Goal: Ask a question: Seek information or help from site administrators or community

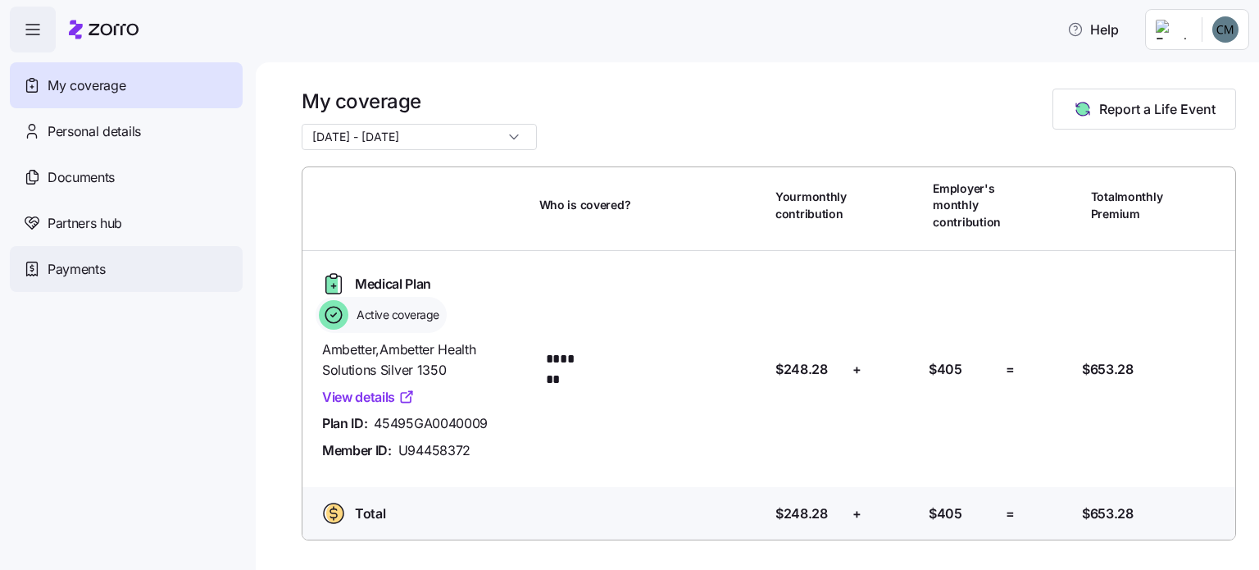
click at [52, 271] on span "Payments" at bounding box center [76, 269] width 57 height 20
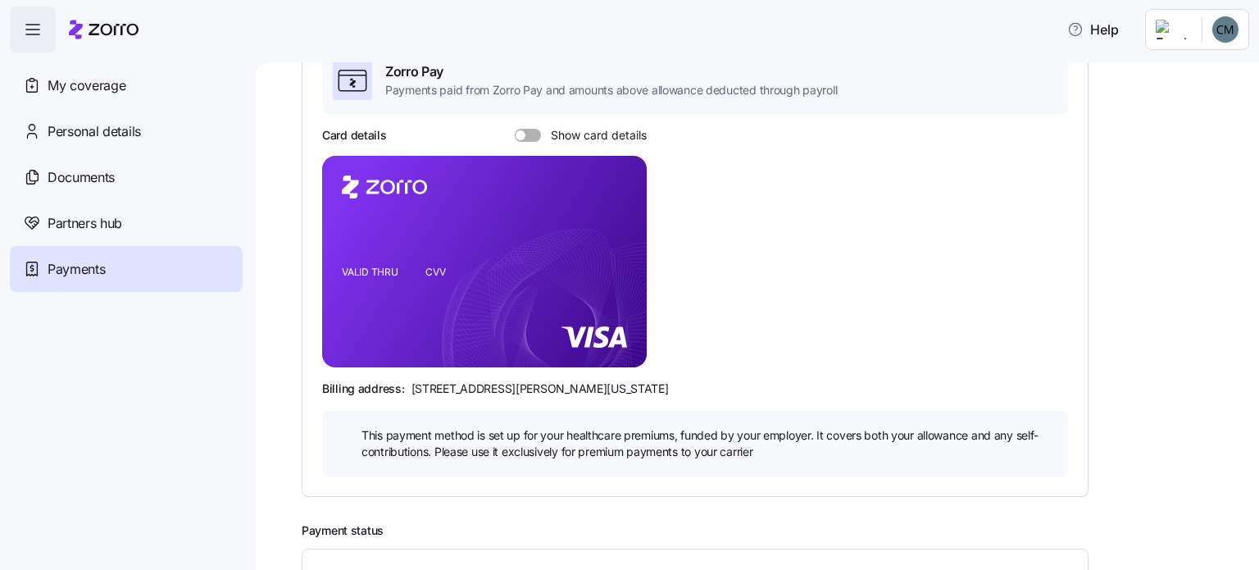
scroll to position [142, 0]
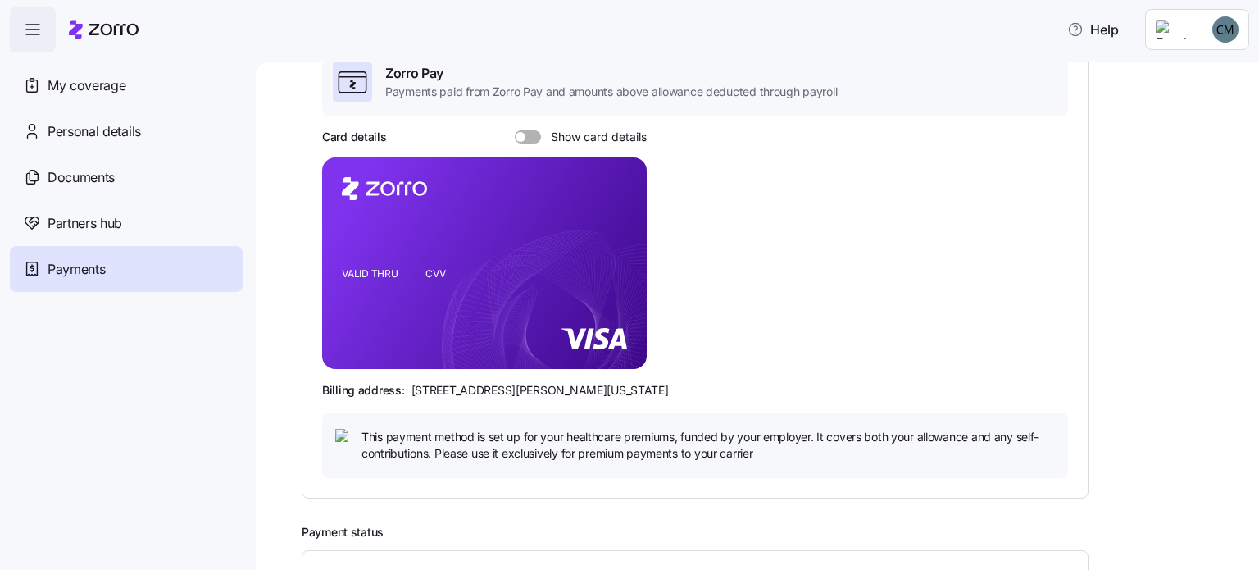
click at [521, 134] on span at bounding box center [521, 137] width 10 height 10
click at [515, 130] on input "Show card details" at bounding box center [515, 130] width 0 height 0
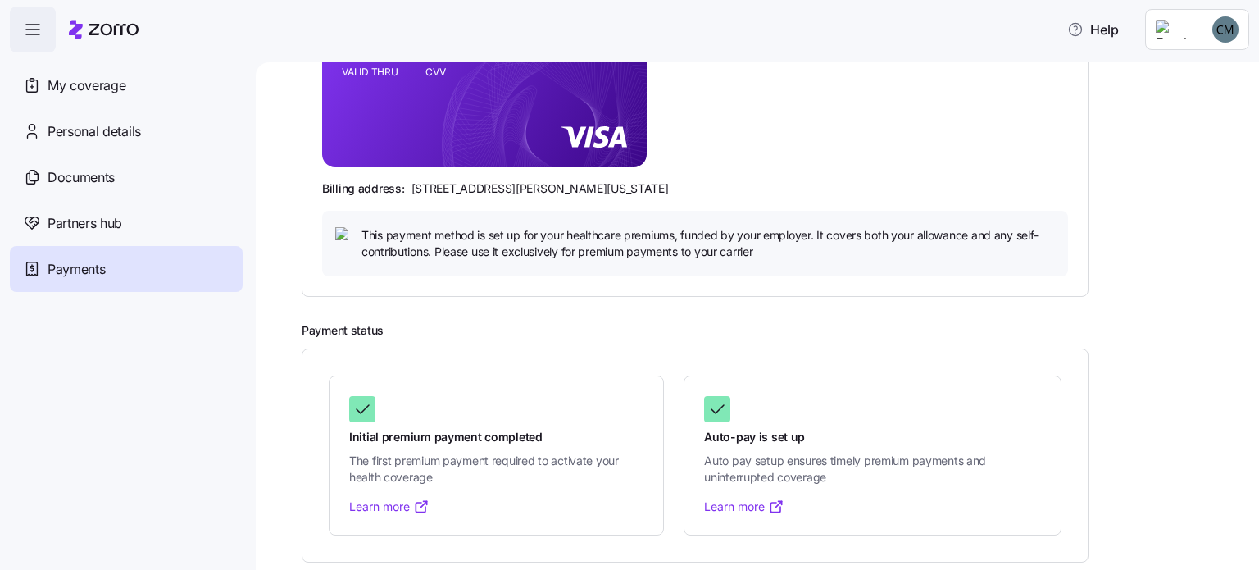
scroll to position [354, 0]
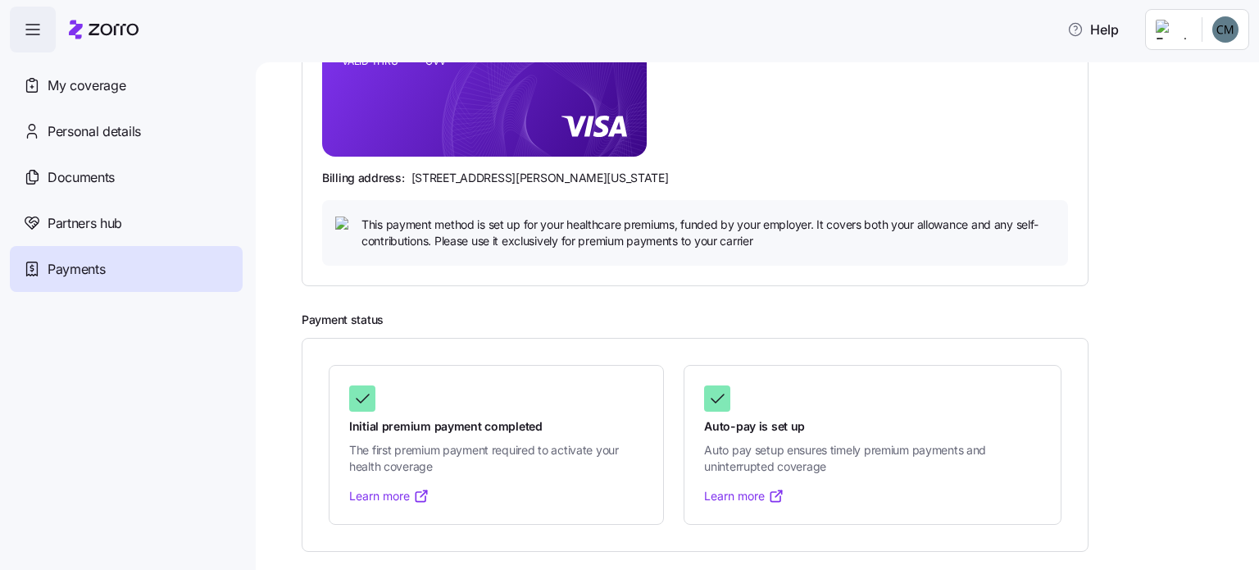
click at [29, 24] on icon "button" at bounding box center [33, 30] width 20 height 20
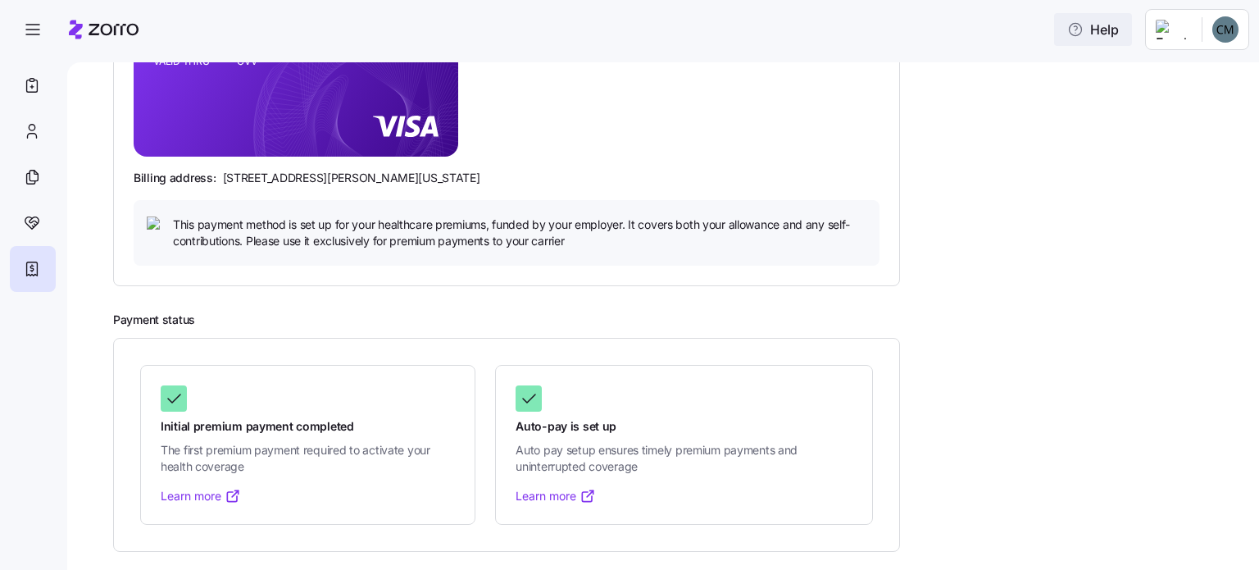
click at [1096, 30] on span "Help" at bounding box center [1093, 30] width 52 height 20
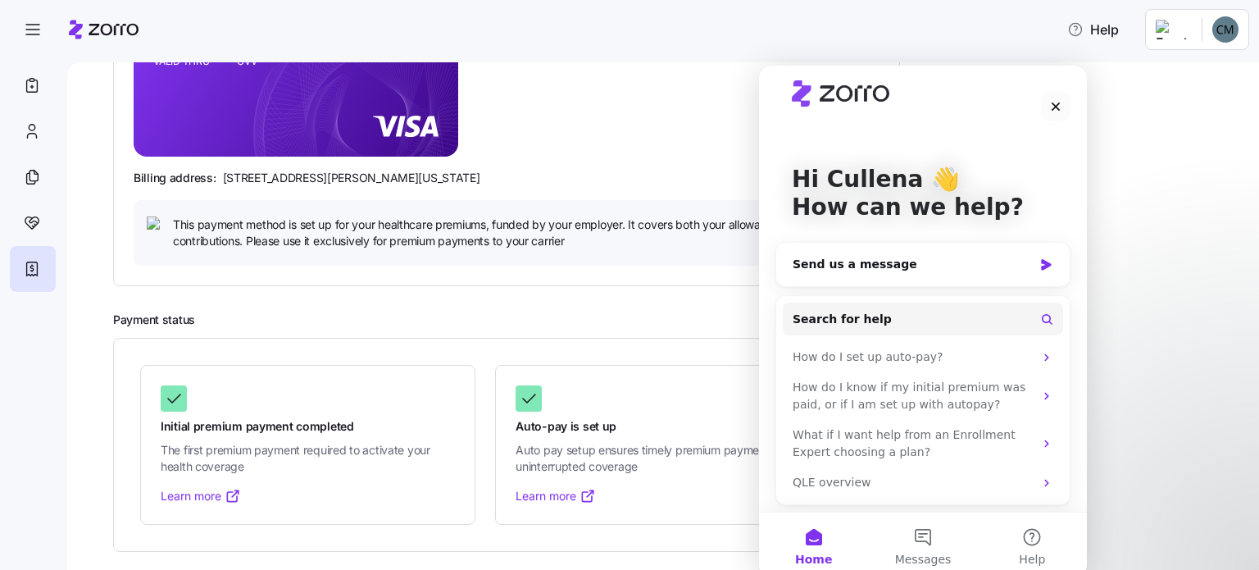
scroll to position [0, 0]
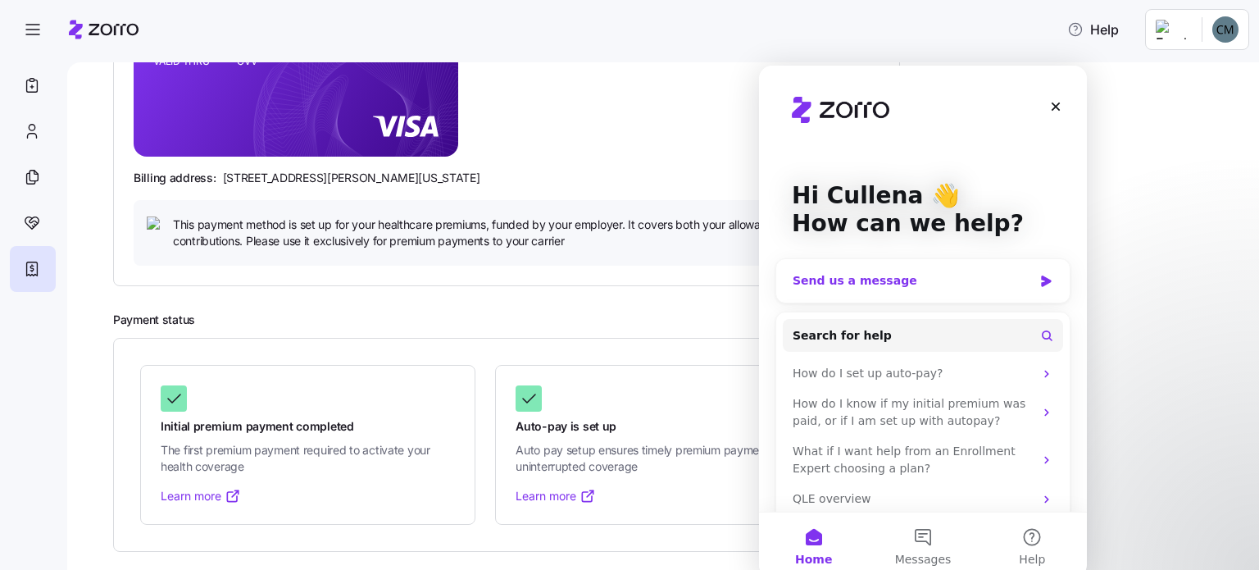
click at [1039, 279] on icon "Intercom messenger" at bounding box center [1046, 281] width 14 height 13
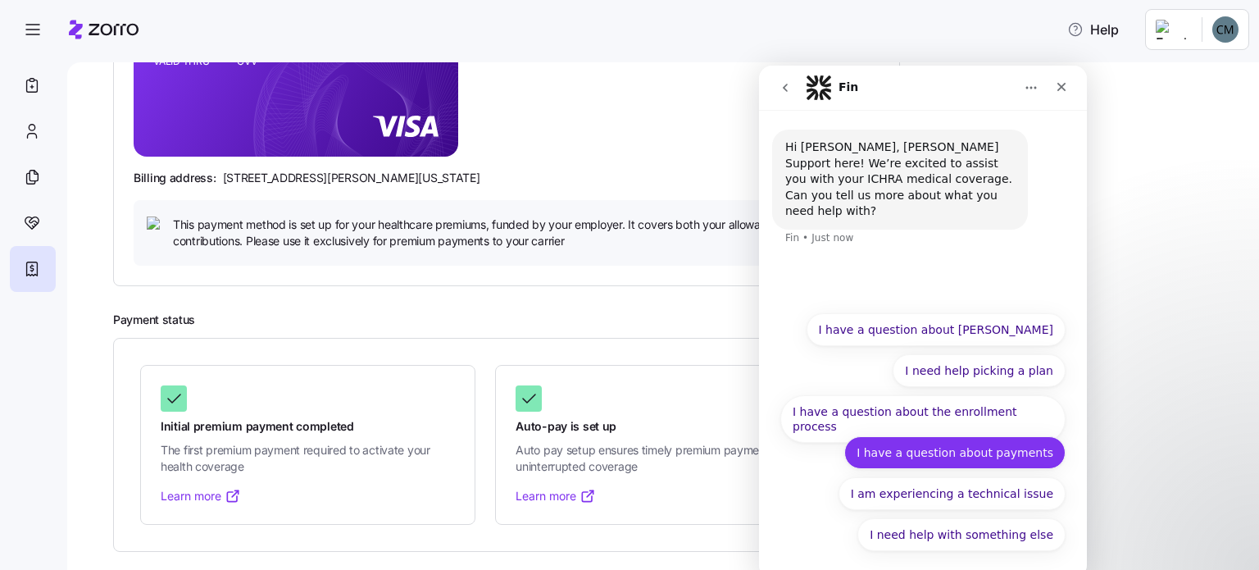
click at [988, 456] on button "I have a question about payments" at bounding box center [954, 452] width 221 height 33
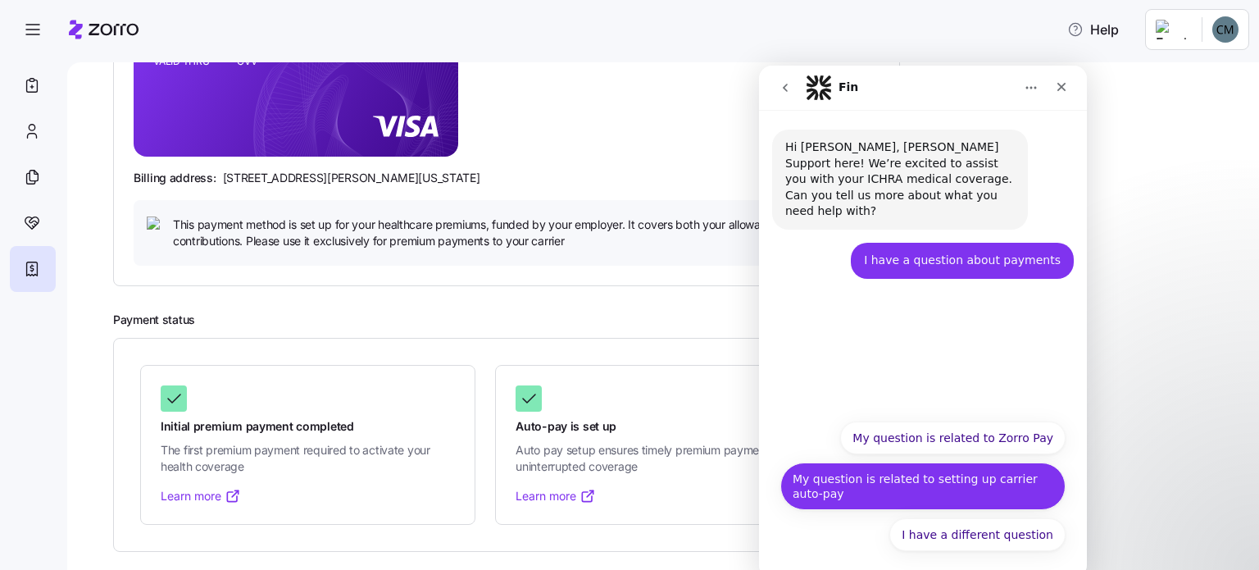
click at [968, 480] on button "My question is related to setting up carrier auto-pay" at bounding box center [922, 486] width 285 height 48
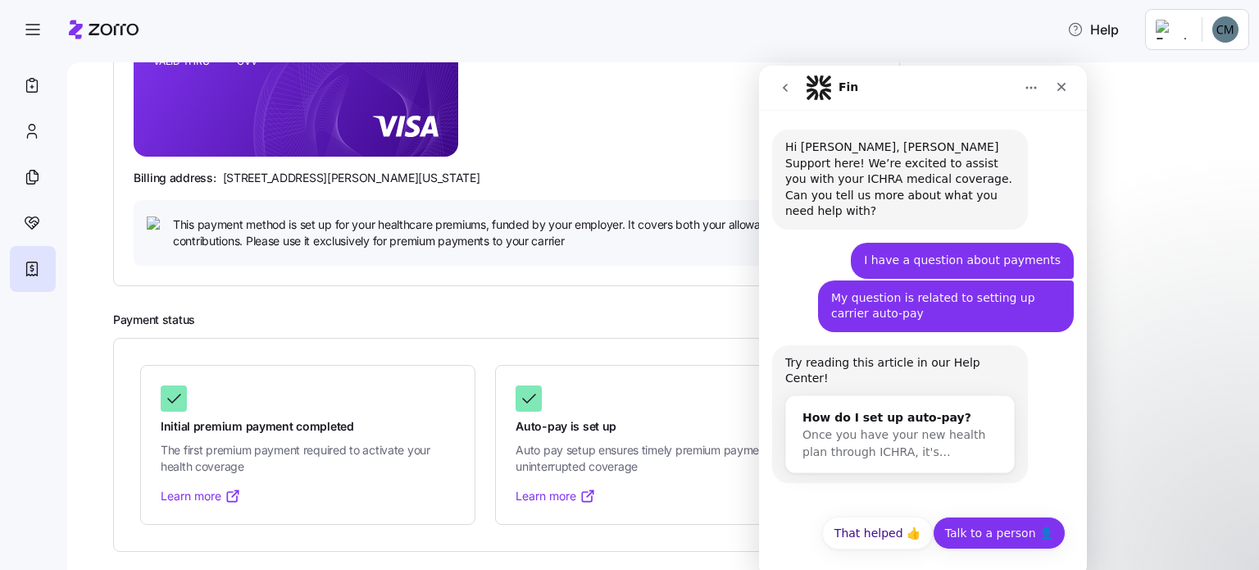
click at [999, 534] on button "Talk to a person 👤" at bounding box center [999, 532] width 133 height 33
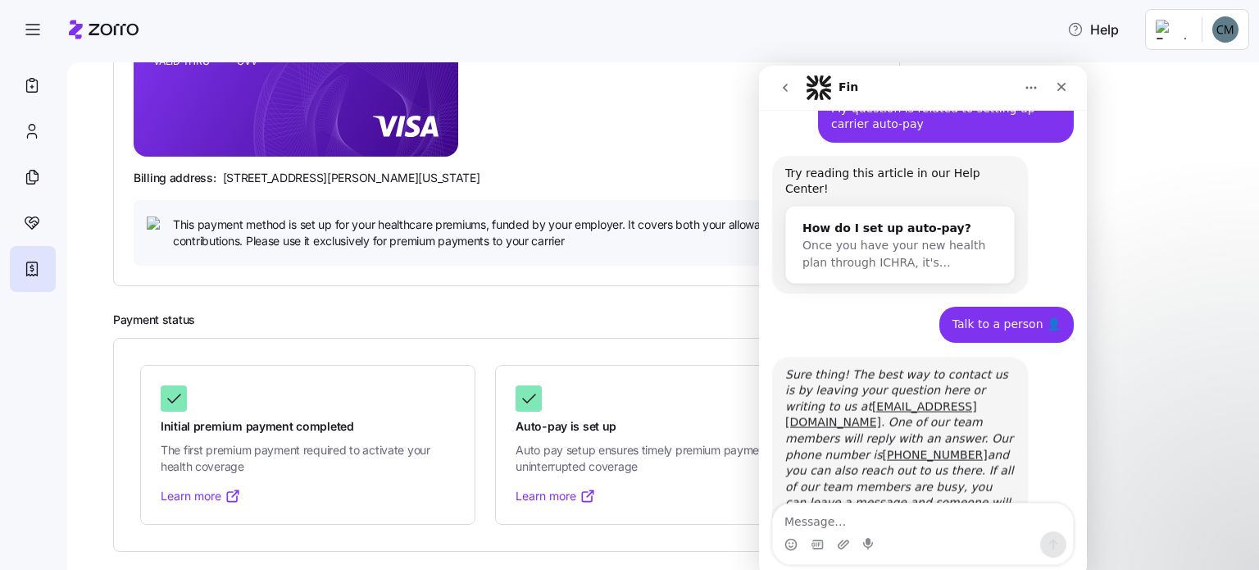
scroll to position [191, 0]
